Goal: Information Seeking & Learning: Learn about a topic

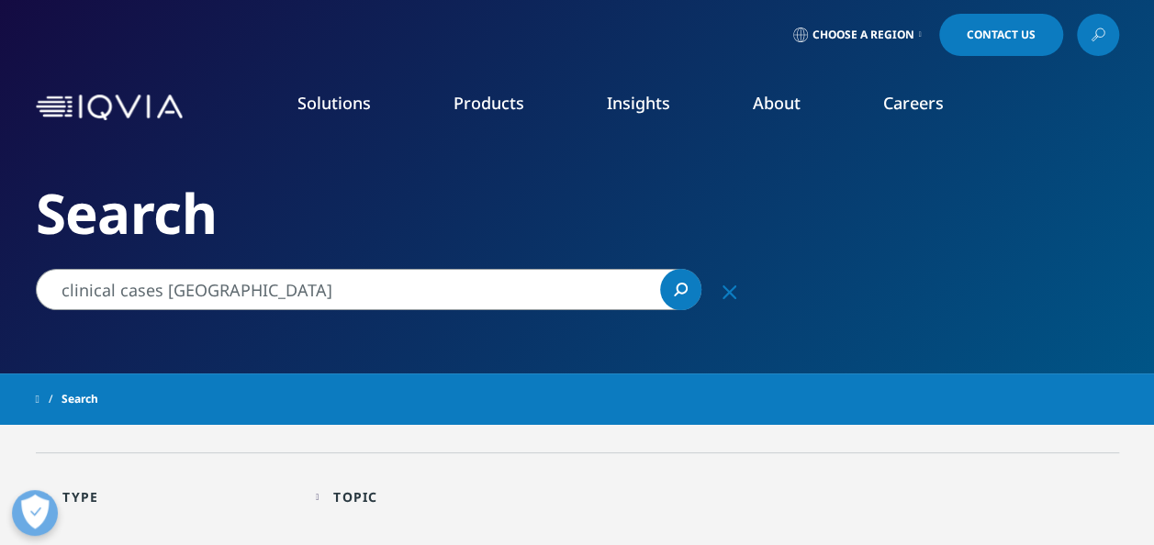
click at [239, 298] on input "clinical cases mexico" at bounding box center [368, 289] width 665 height 41
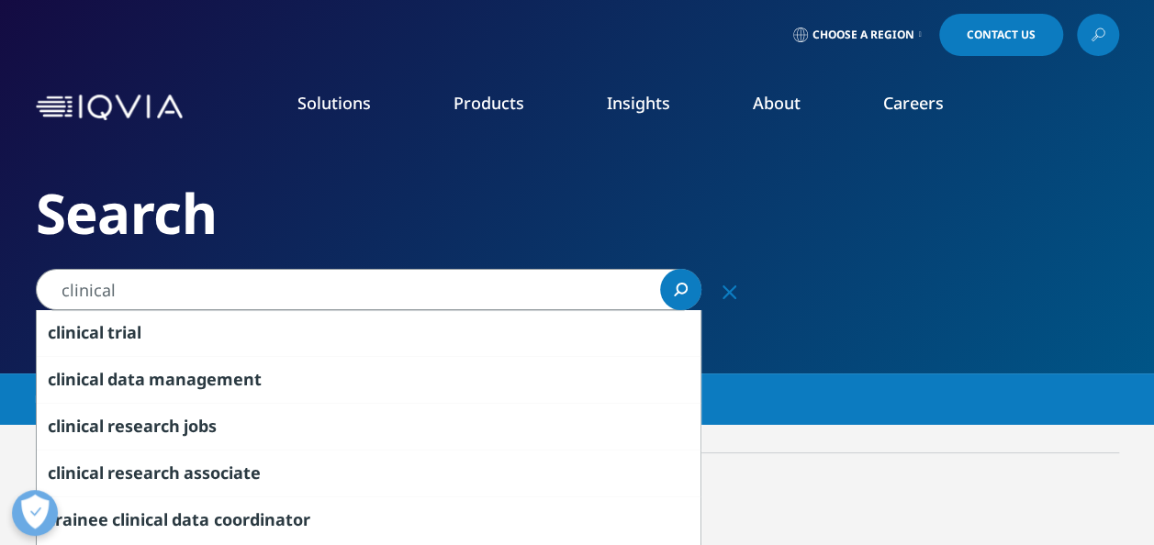
click at [239, 298] on input "clinical" at bounding box center [368, 289] width 665 height 41
type input "clinical trial"
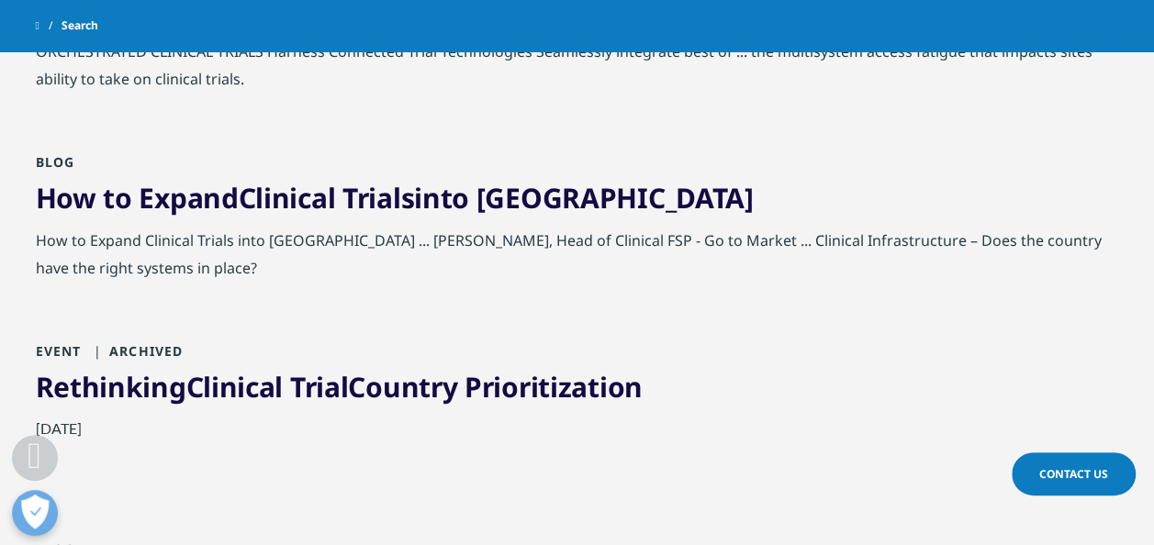
scroll to position [1493, 0]
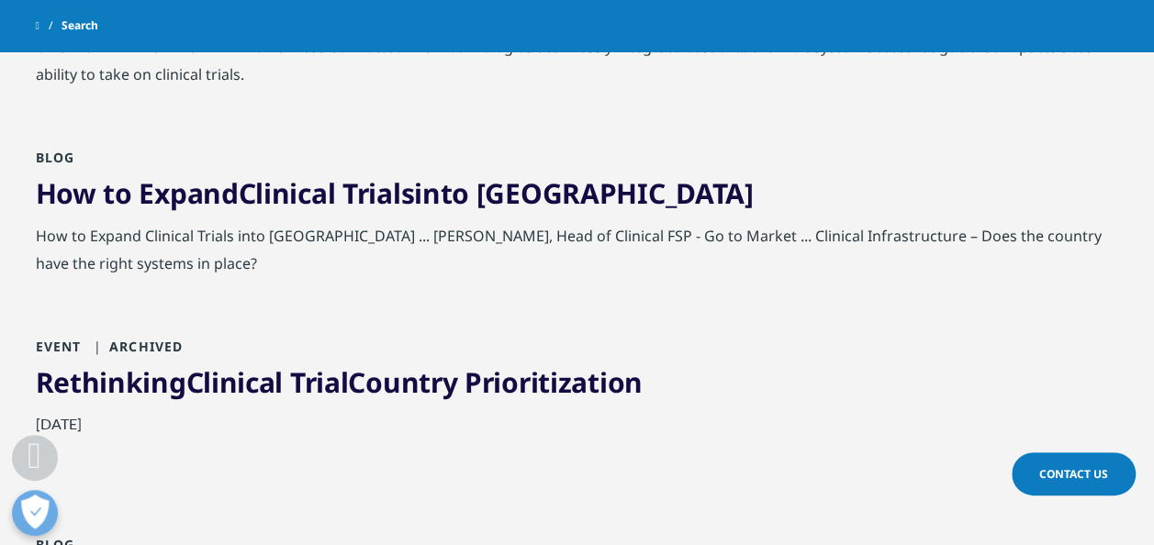
click at [270, 191] on span "Clinical" at bounding box center [287, 193] width 97 height 38
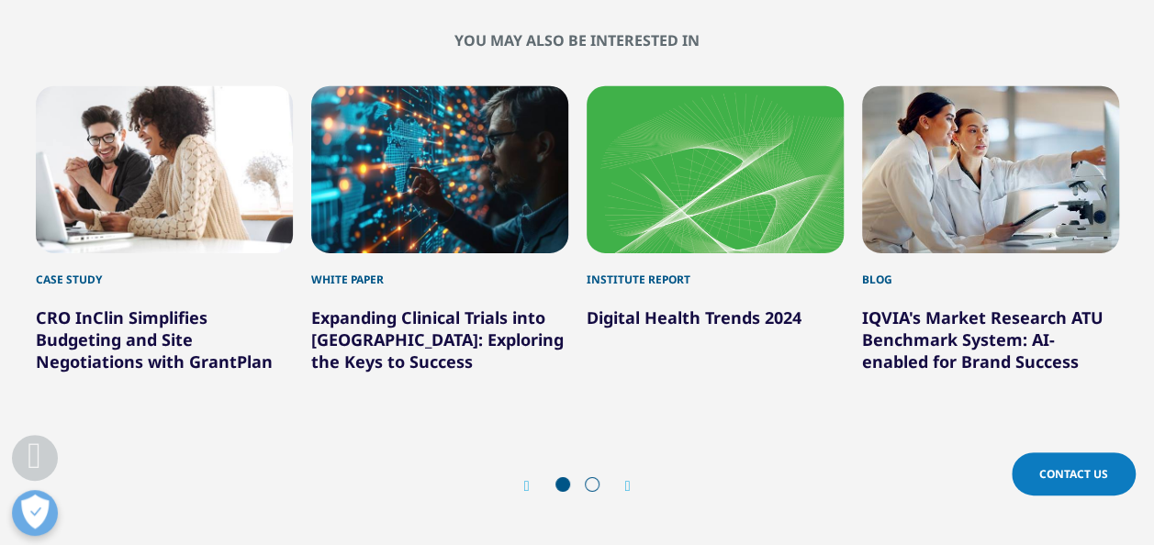
scroll to position [2815, 0]
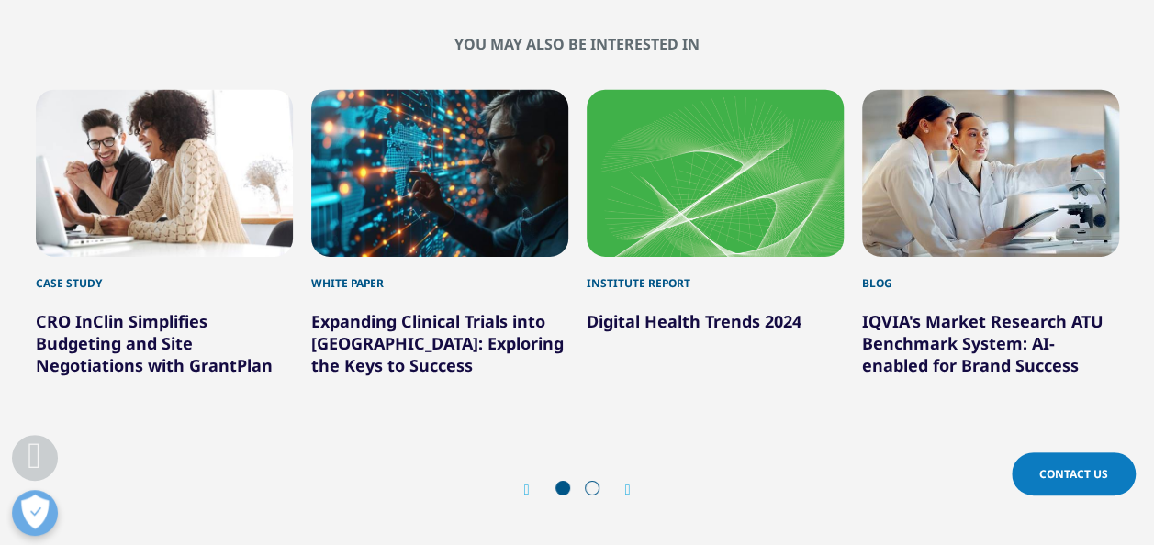
click at [400, 352] on link "Expanding Clinical Trials into New Territories: Exploring the Keys to Success" at bounding box center [437, 343] width 252 height 66
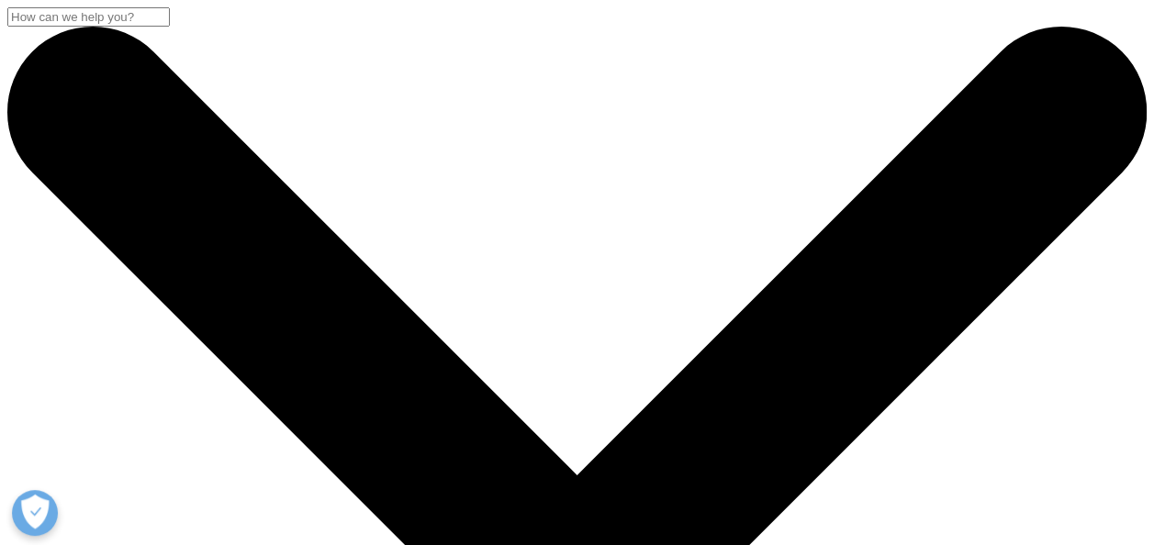
scroll to position [1241, 1083]
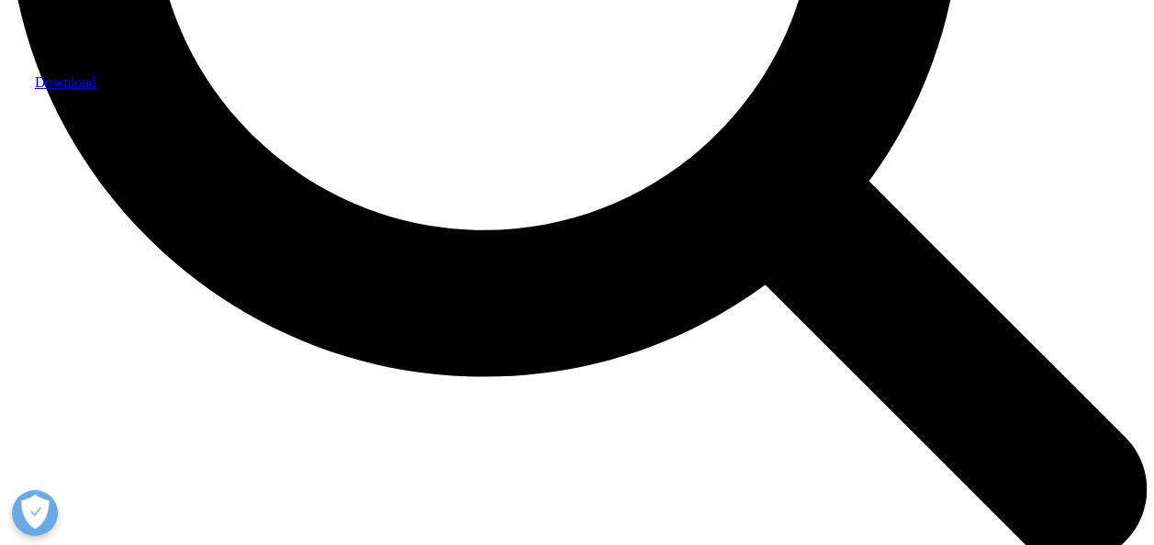
scroll to position [1739, 0]
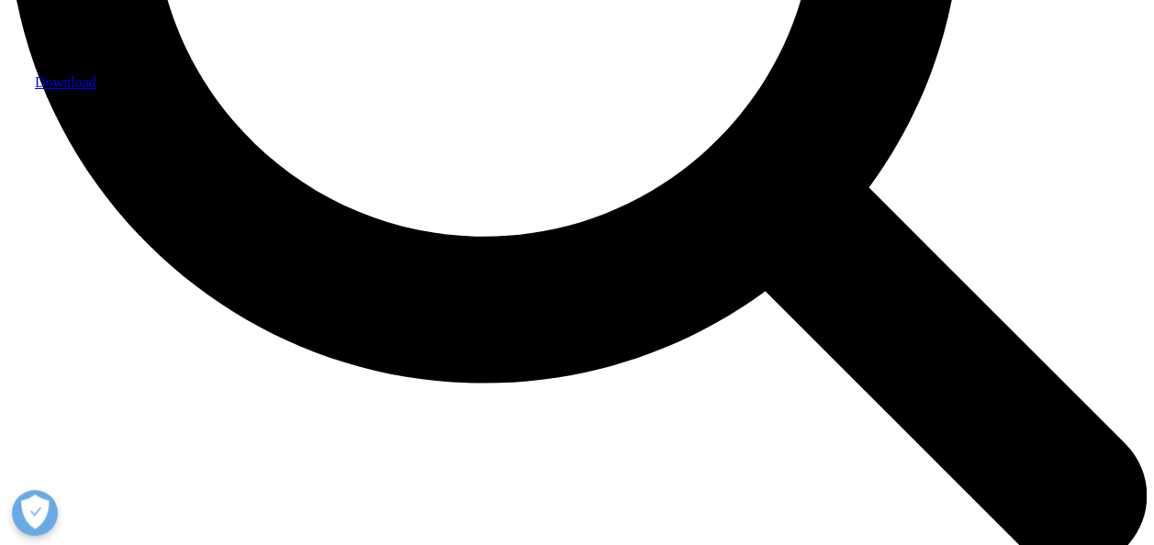
click at [96, 90] on span "Download" at bounding box center [65, 82] width 61 height 16
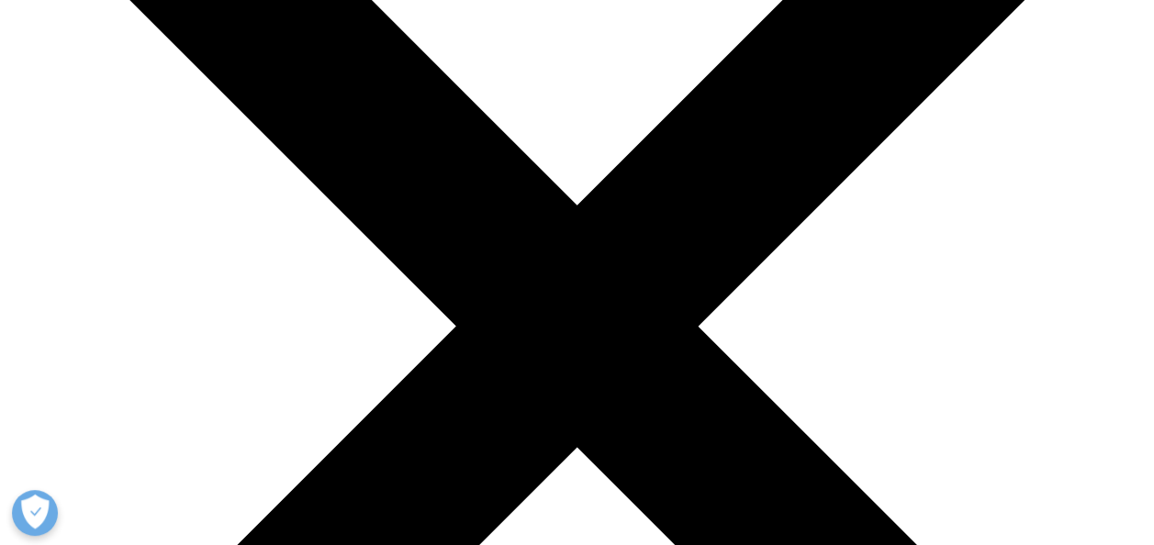
scroll to position [0, 0]
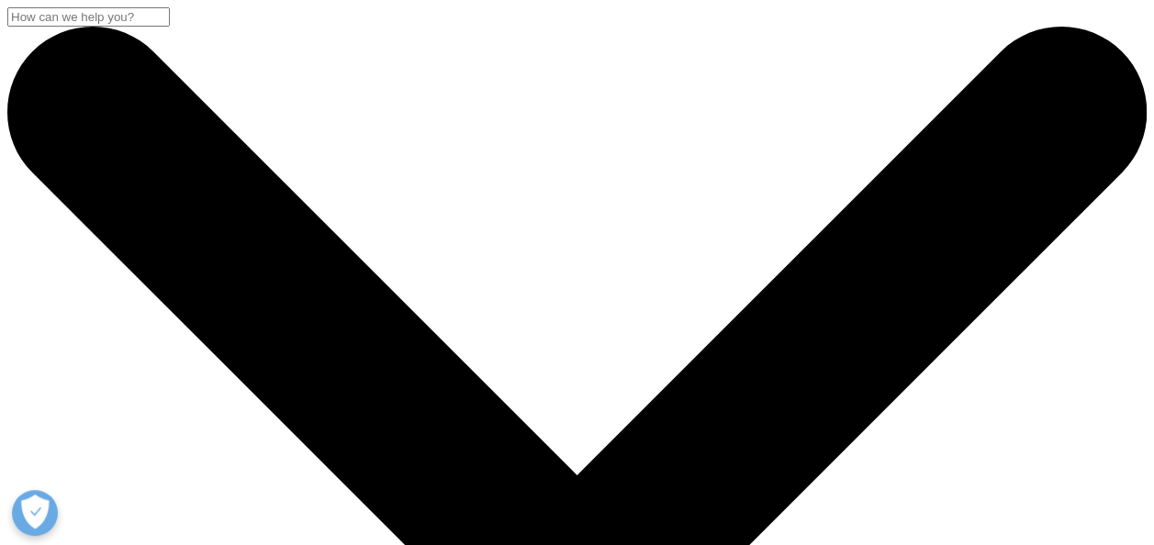
click at [170, 27] on input "Search" at bounding box center [88, 16] width 162 height 19
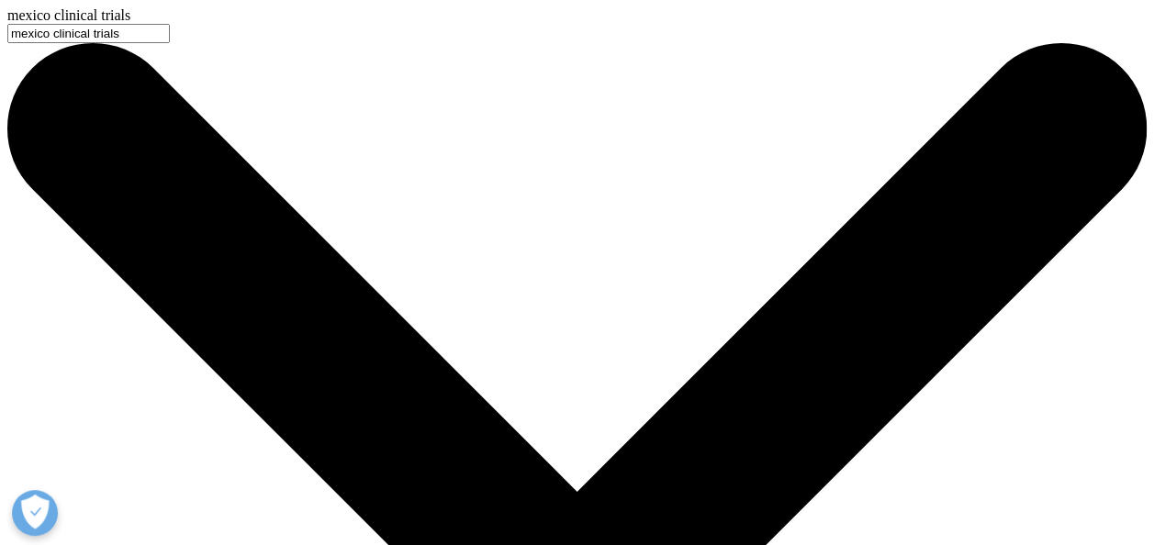
type input "mexico clinical trials"
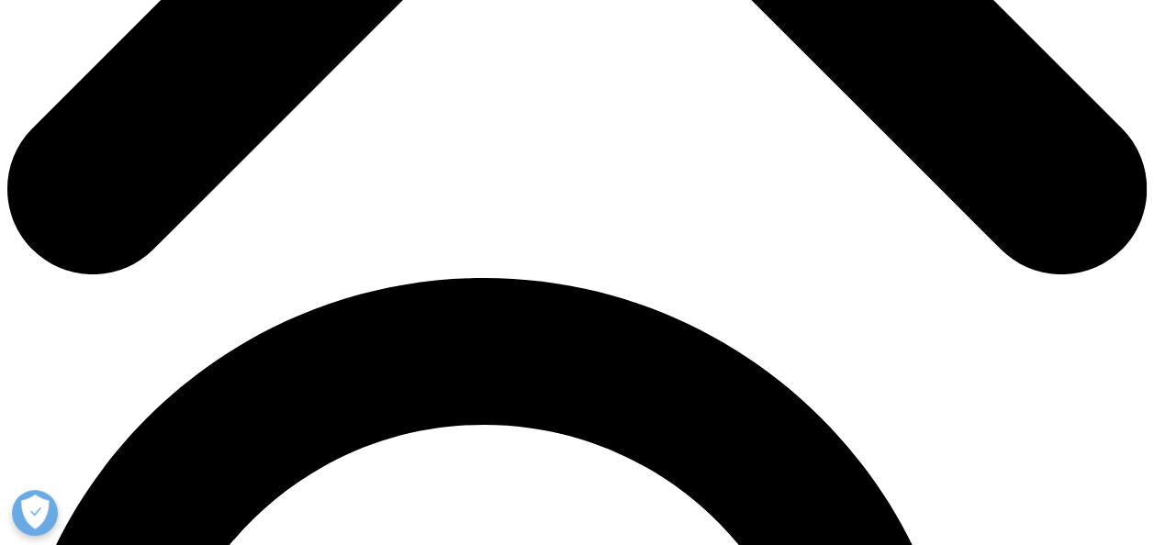
scroll to position [912, 0]
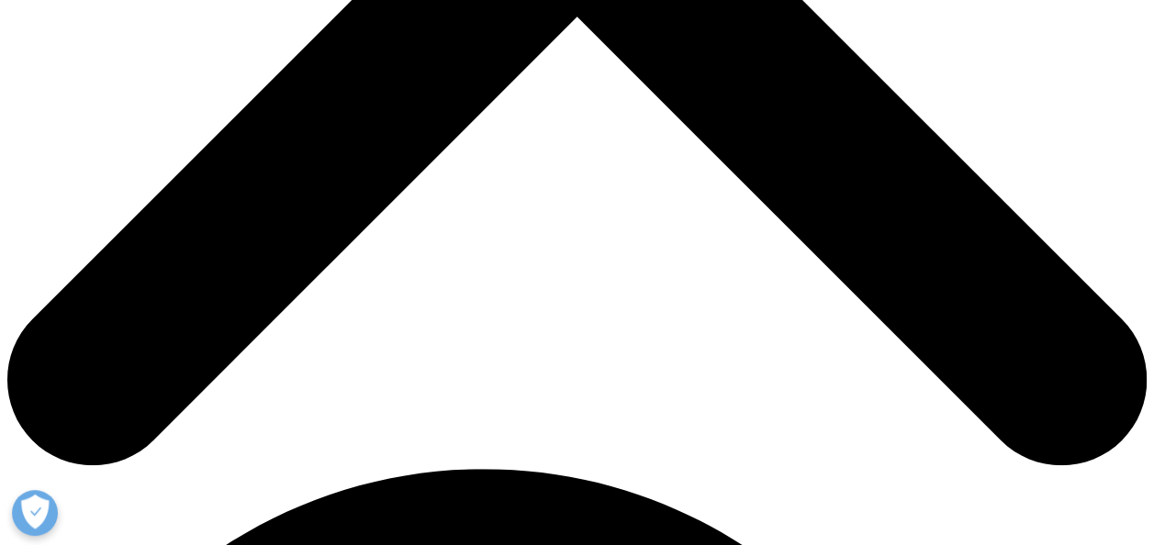
scroll to position [705, 0]
